Goal: Find specific page/section: Find specific page/section

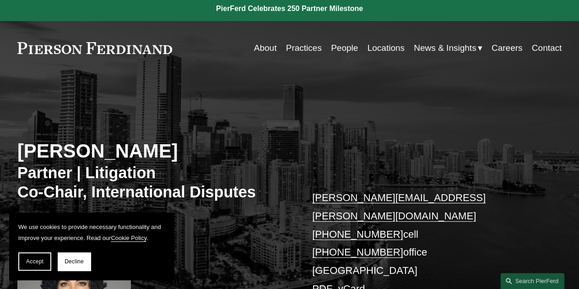
scroll to position [48, 0]
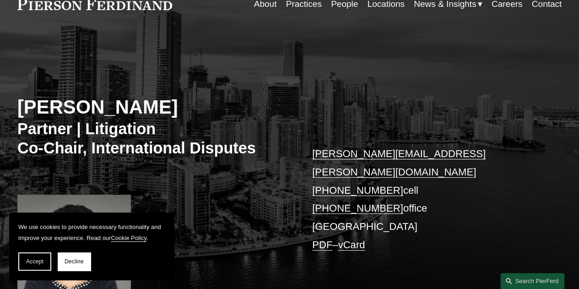
click at [261, 5] on link "About" at bounding box center [265, 3] width 23 height 17
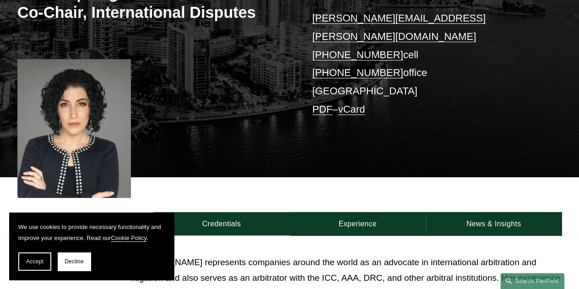
scroll to position [210, 0]
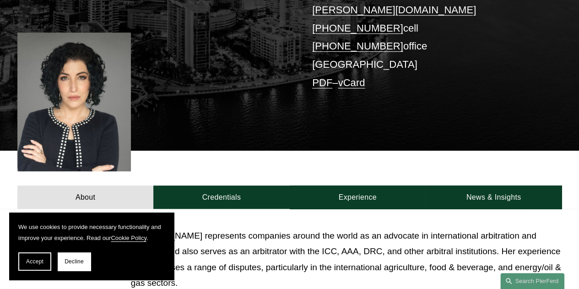
click at [322, 77] on link "PDF" at bounding box center [322, 82] width 20 height 11
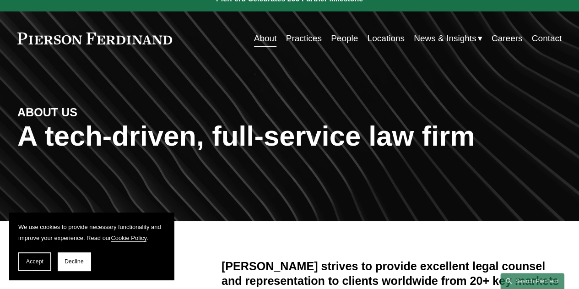
scroll to position [13, 0]
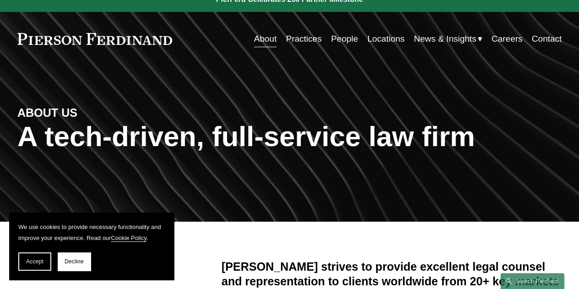
click at [301, 38] on link "Practices" at bounding box center [304, 38] width 36 height 17
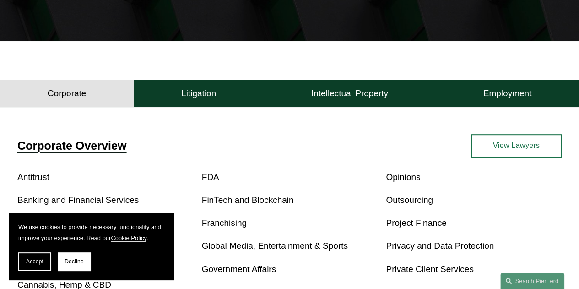
scroll to position [170, 0]
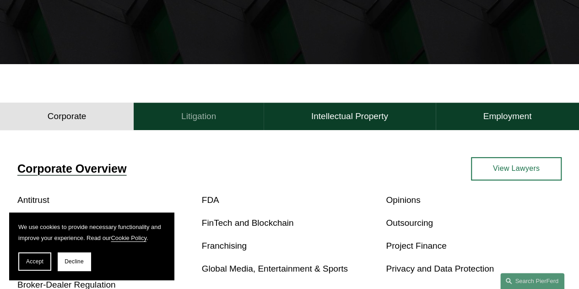
click at [197, 119] on h4 "Litigation" at bounding box center [198, 116] width 35 height 11
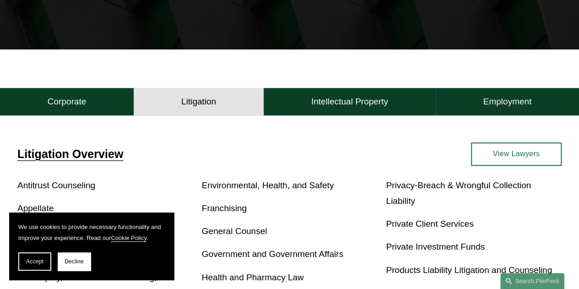
scroll to position [0, 0]
